Goal: Task Accomplishment & Management: Complete application form

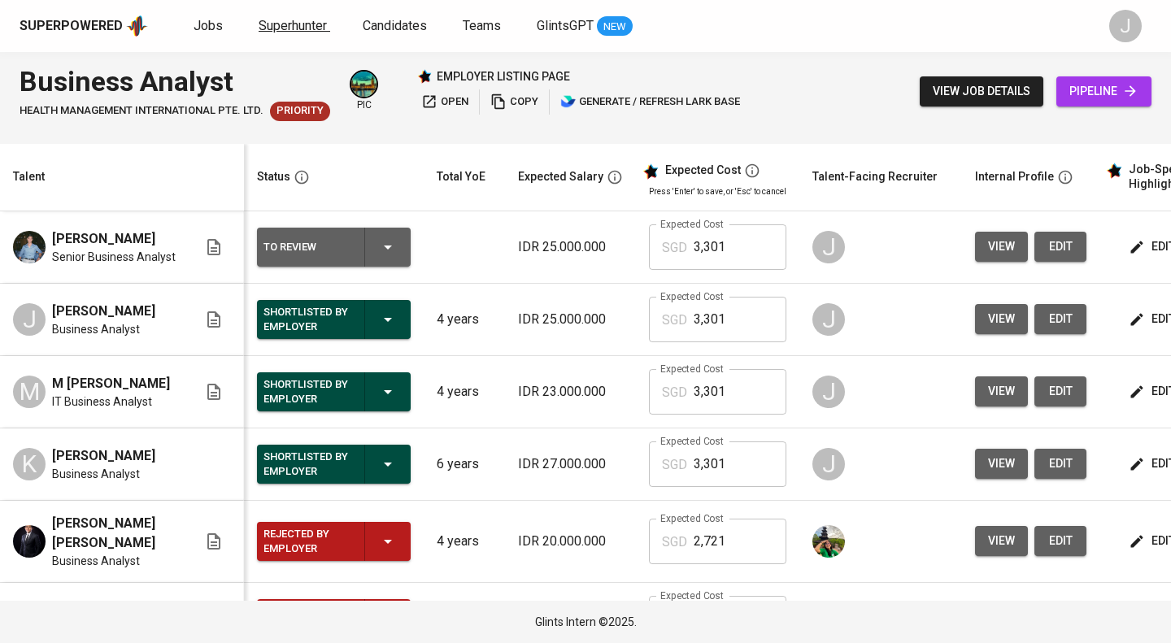
click at [275, 32] on span "Superhunter" at bounding box center [293, 25] width 68 height 15
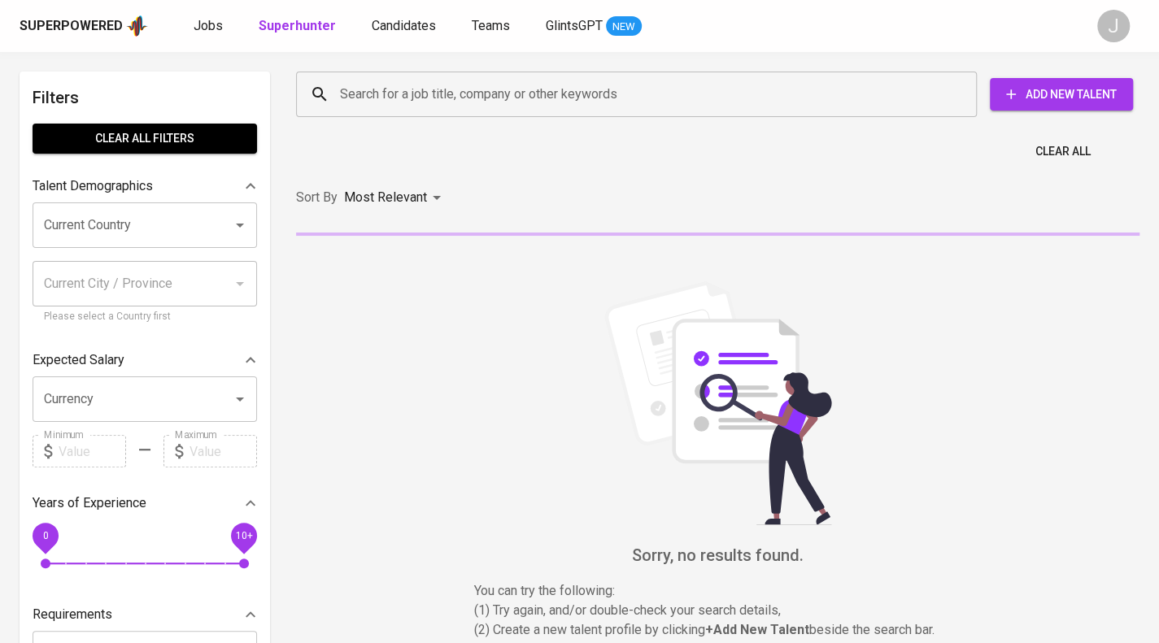
click at [355, 107] on input "Search for a job title, company or other keywords" at bounding box center [640, 94] width 609 height 31
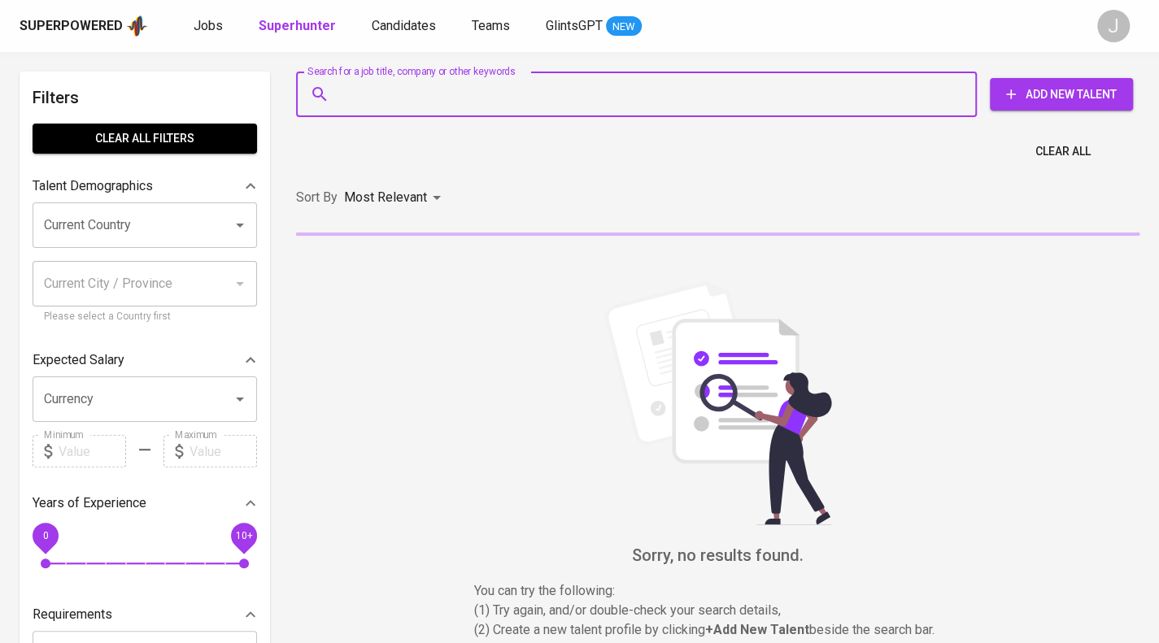
paste input "[EMAIL_ADDRESS][DOMAIN_NAME]"
type input "[EMAIL_ADDRESS][DOMAIN_NAME]"
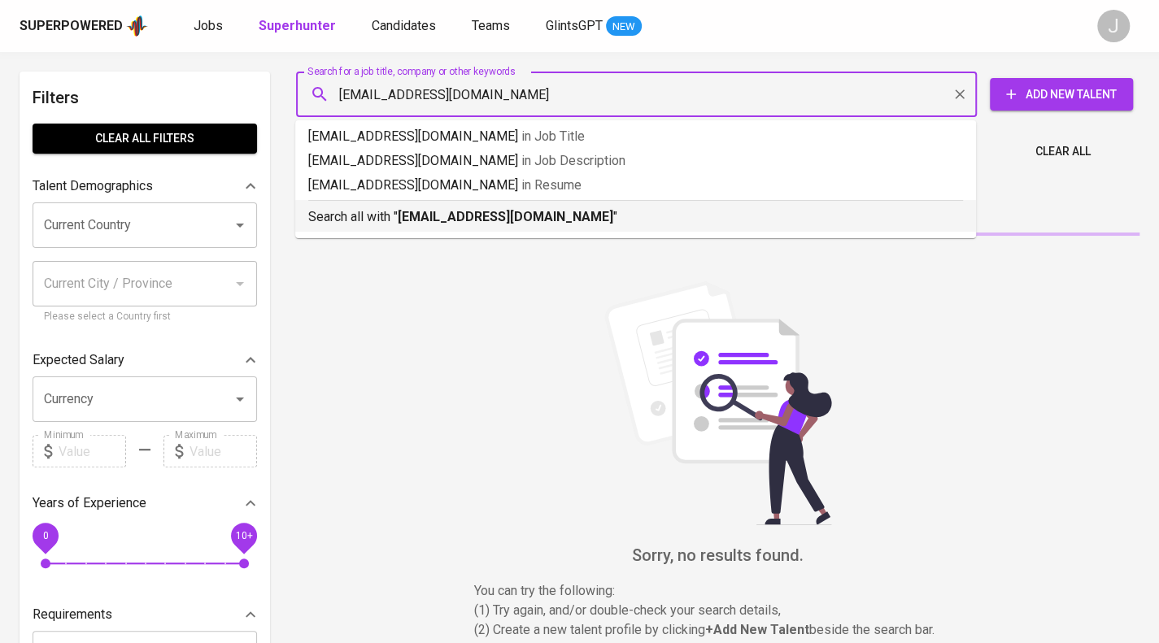
click at [459, 233] on ul "[EMAIL_ADDRESS][DOMAIN_NAME] in Job Title [EMAIL_ADDRESS][DOMAIN_NAME] in Job D…" at bounding box center [635, 179] width 681 height 118
click at [463, 222] on b "[EMAIL_ADDRESS][DOMAIN_NAME]" at bounding box center [506, 216] width 216 height 15
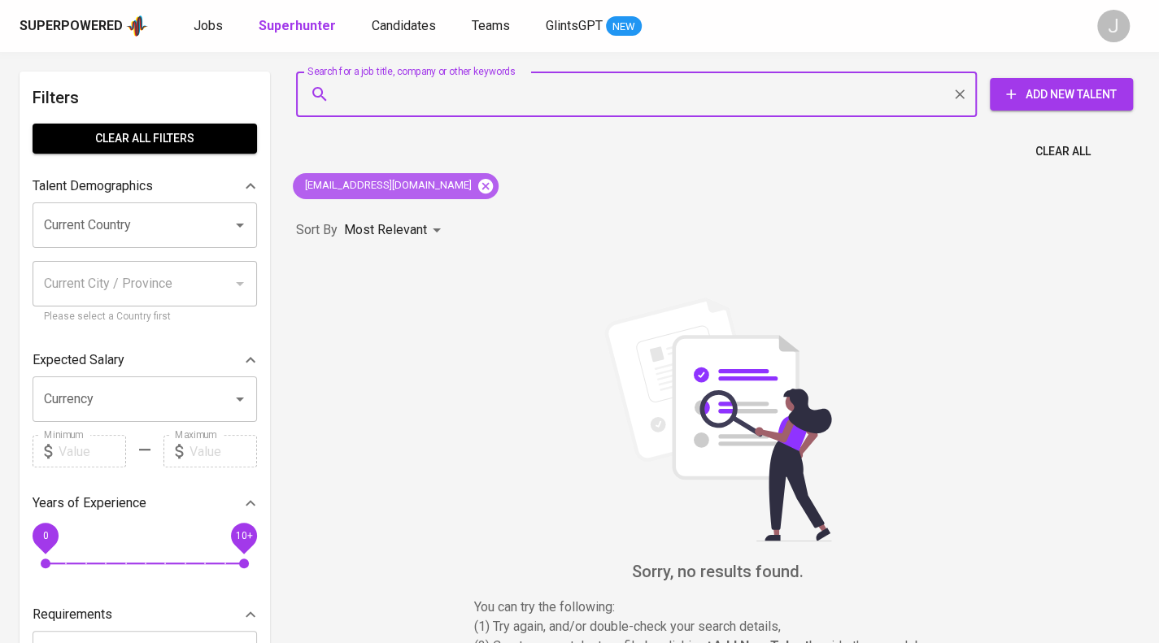
click at [478, 186] on icon at bounding box center [485, 185] width 15 height 15
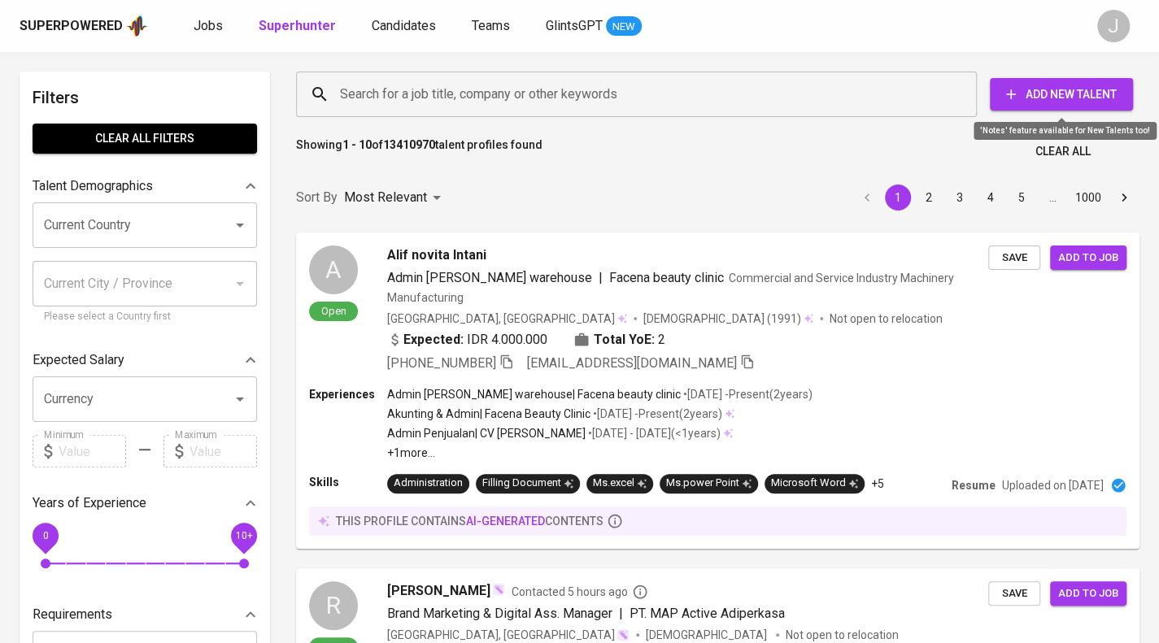
click at [1061, 99] on span "Add New Talent" at bounding box center [1061, 95] width 117 height 20
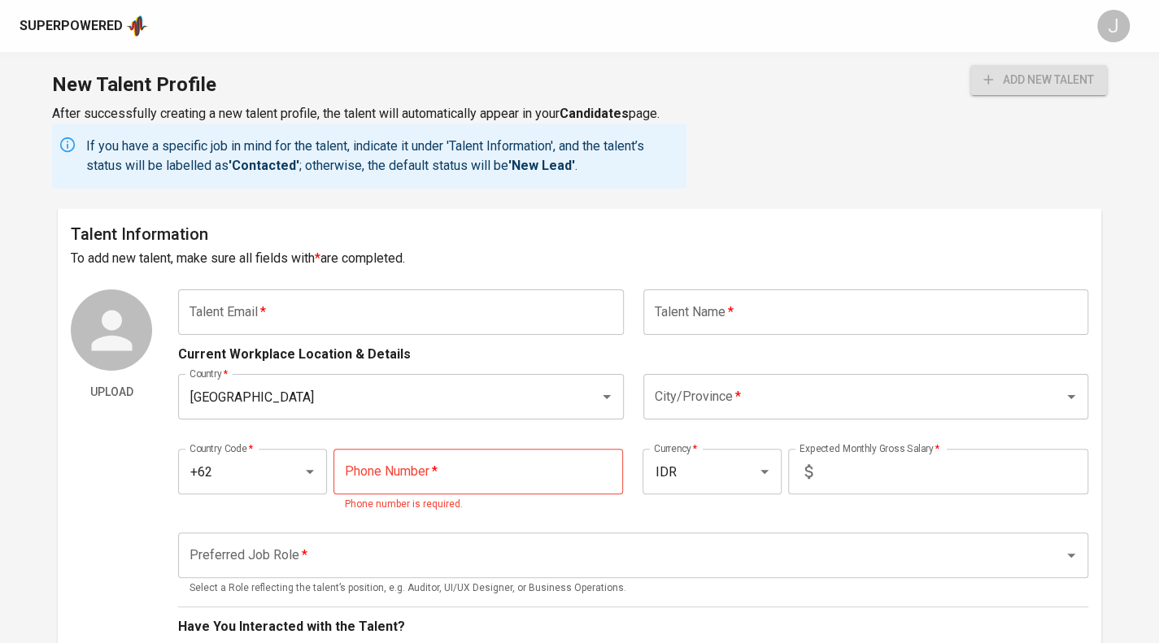
click at [466, 307] on input "text" at bounding box center [400, 313] width 445 height 46
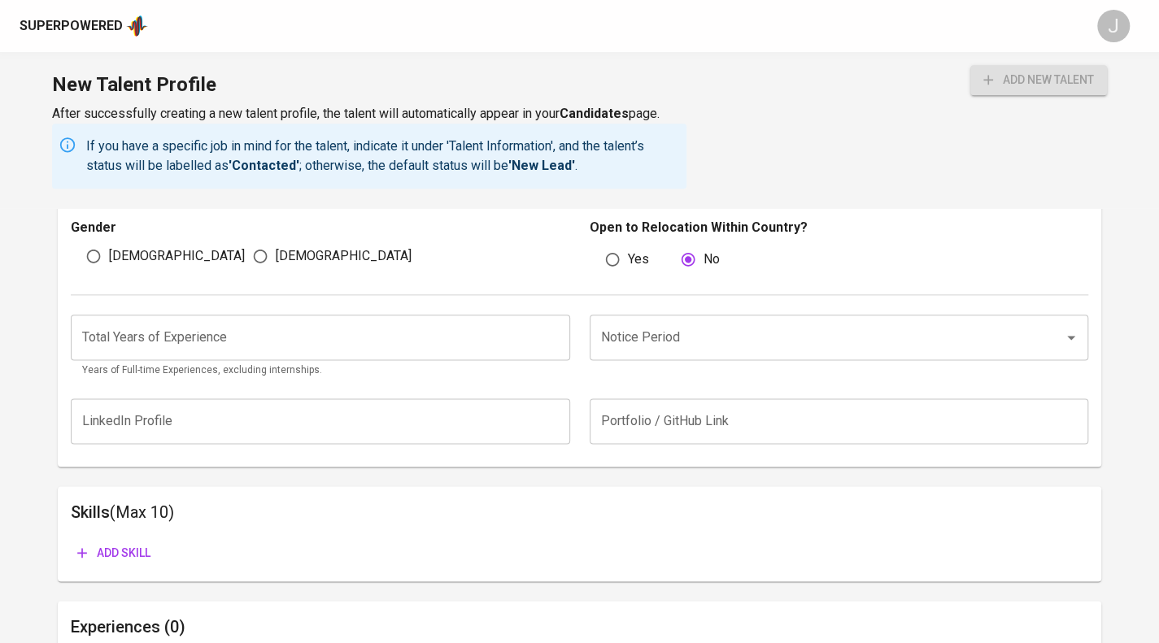
scroll to position [1122, 0]
